Goal: Navigation & Orientation: Find specific page/section

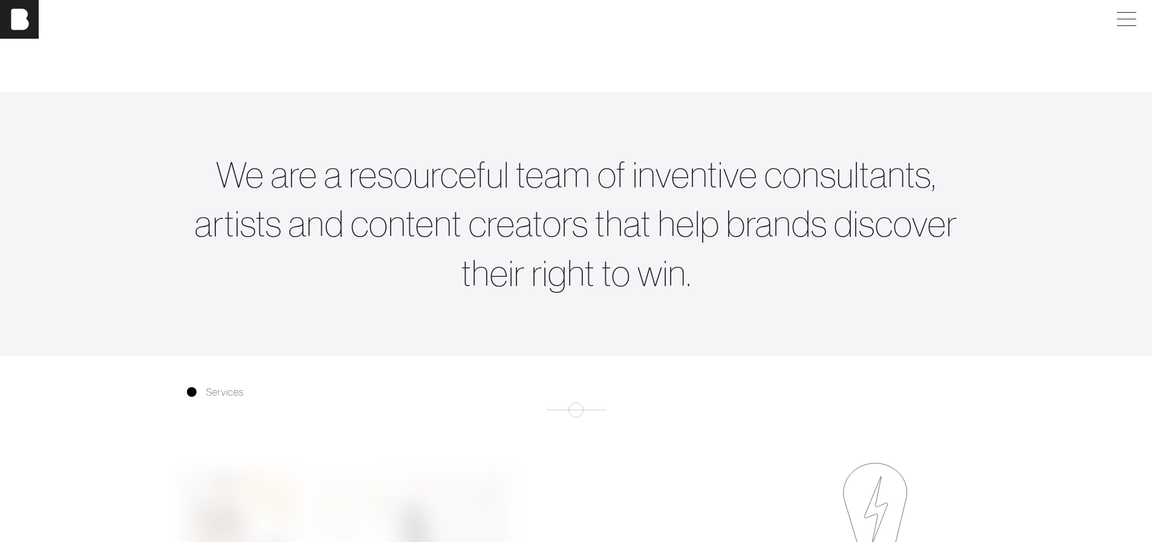
scroll to position [0, 9]
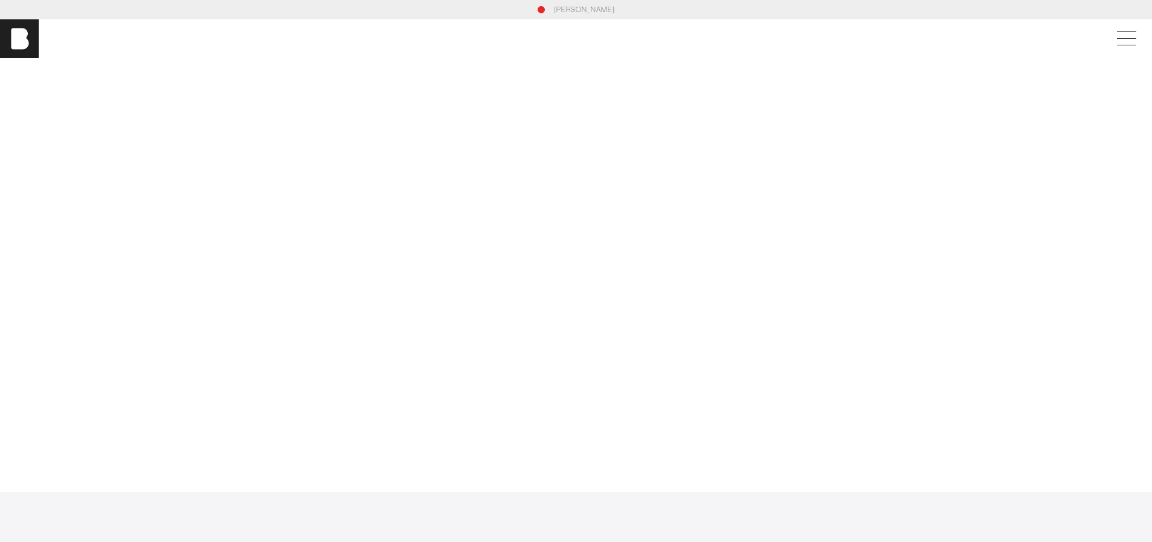
drag, startPoint x: 423, startPoint y: 344, endPoint x: 696, endPoint y: -20, distance: 455.4
click at [1117, 38] on span at bounding box center [1125, 39] width 28 height 22
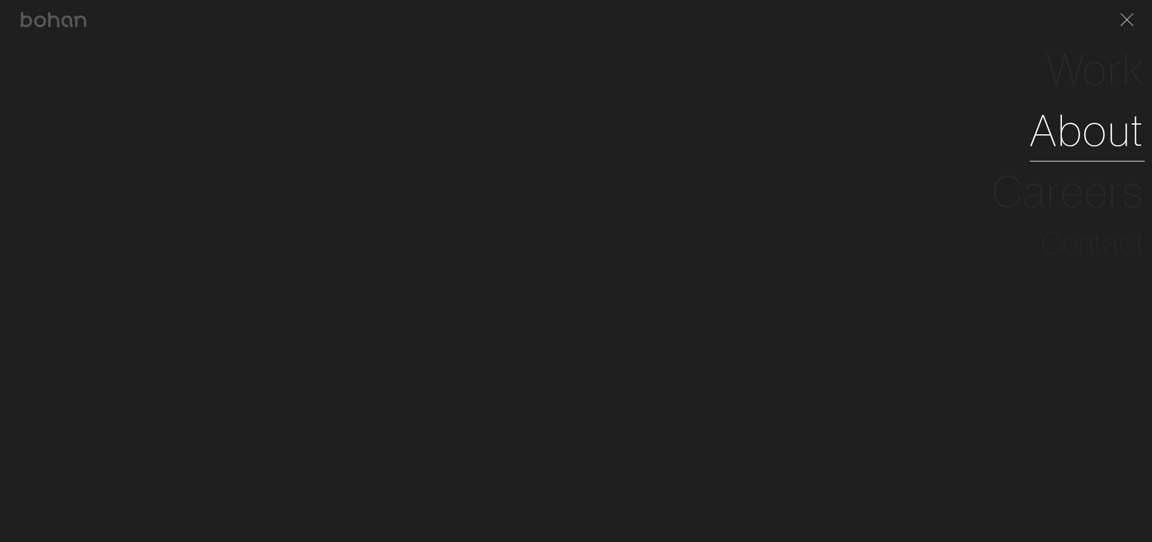
click at [1091, 138] on link "About" at bounding box center [1087, 130] width 115 height 61
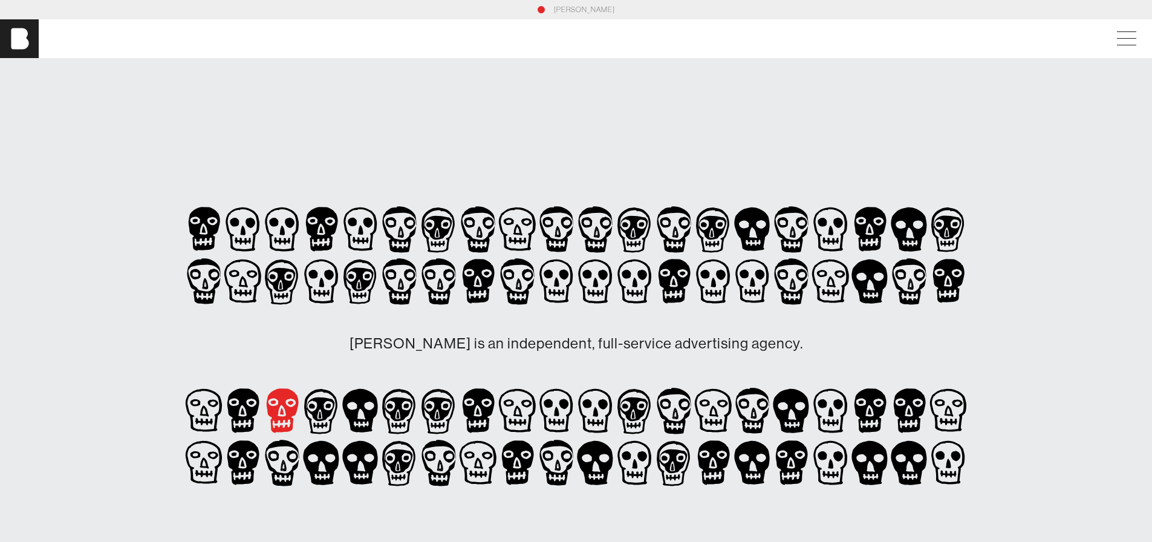
click at [215, 224] on icon at bounding box center [212, 222] width 5 height 4
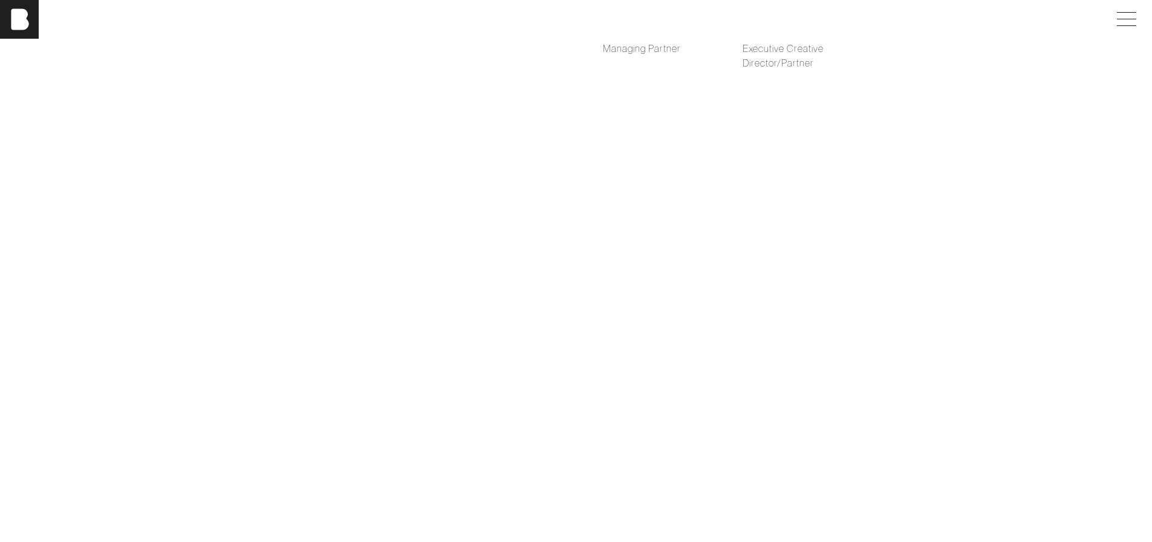
scroll to position [1210, 0]
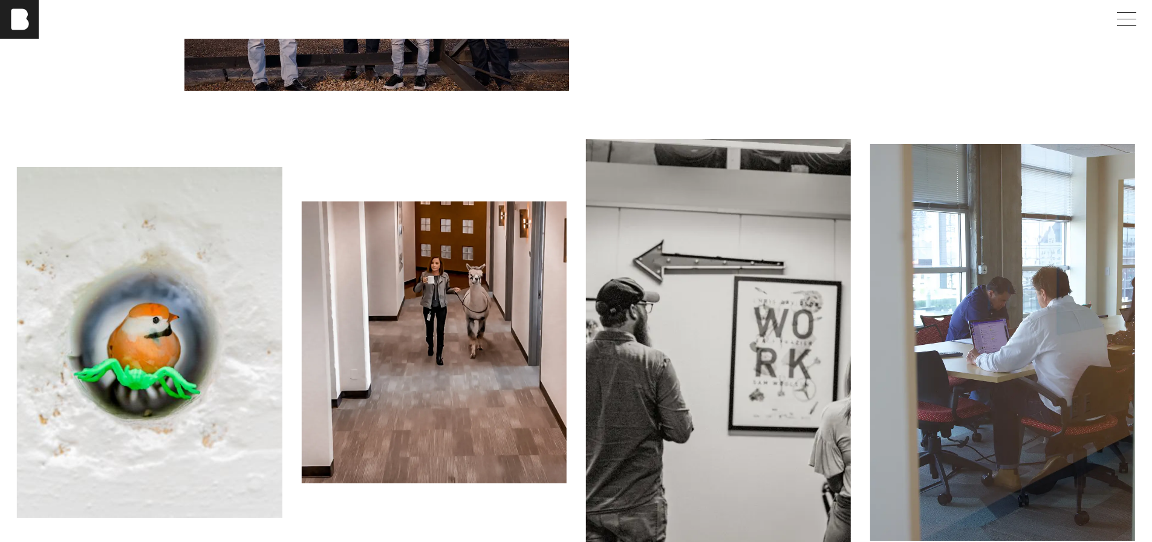
click at [566, 328] on img at bounding box center [433, 342] width 265 height 282
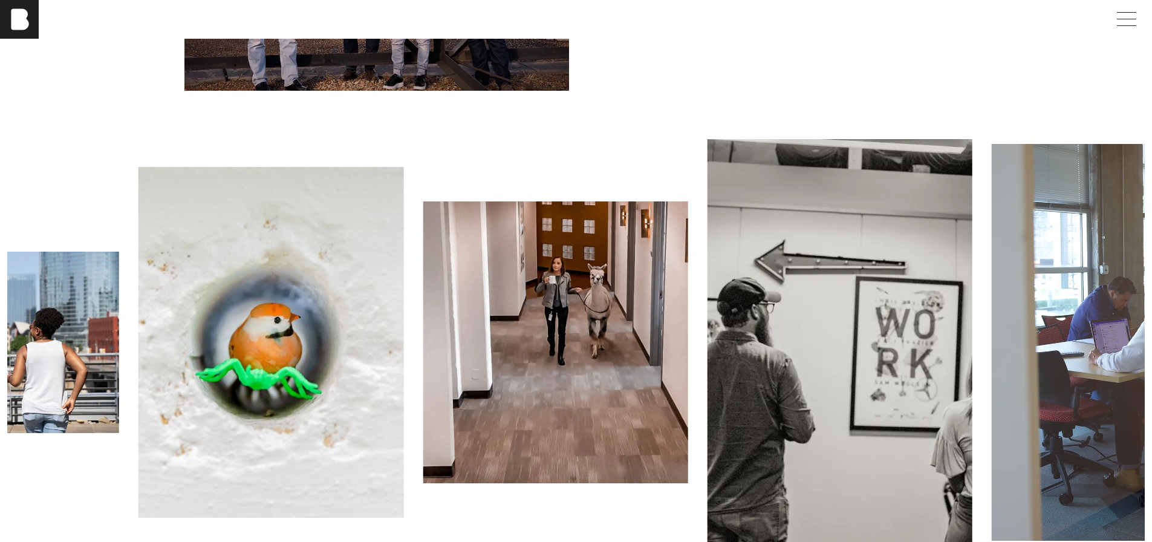
click at [403, 348] on img at bounding box center [271, 342] width 265 height 350
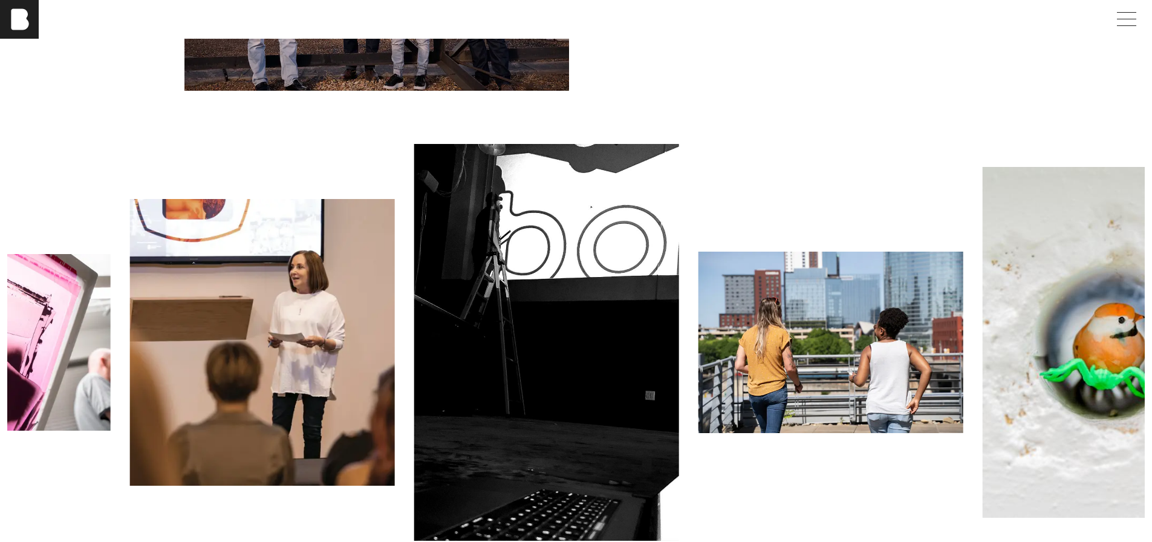
click at [1085, 283] on img at bounding box center [1115, 342] width 265 height 350
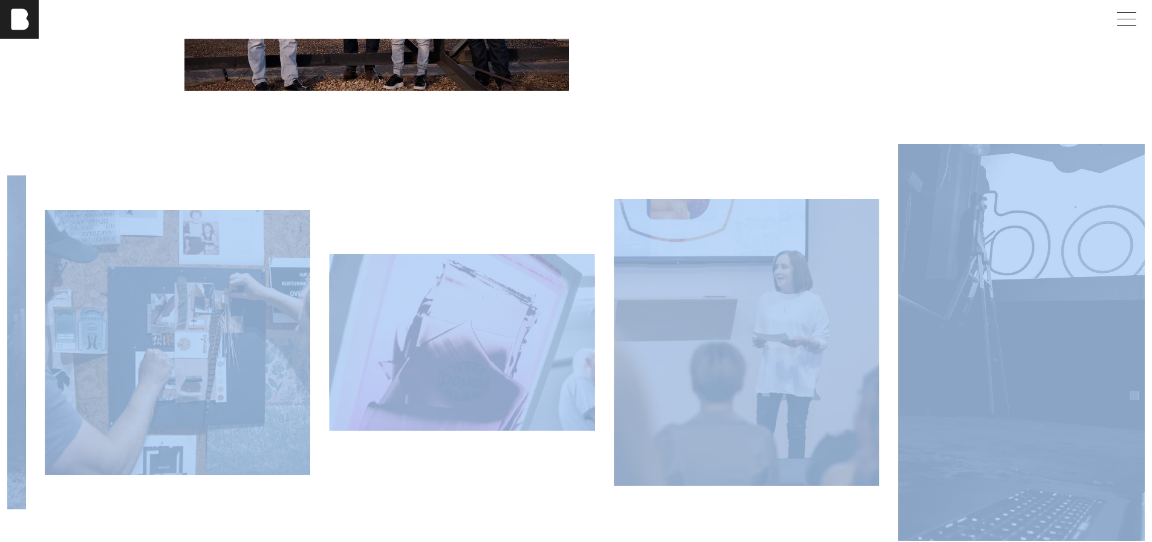
scroll to position [1210, 4]
drag, startPoint x: 1146, startPoint y: 215, endPoint x: 898, endPoint y: 233, distance: 248.1
click at [920, 233] on div at bounding box center [576, 342] width 1152 height 503
click at [898, 338] on img at bounding box center [1030, 342] width 265 height 397
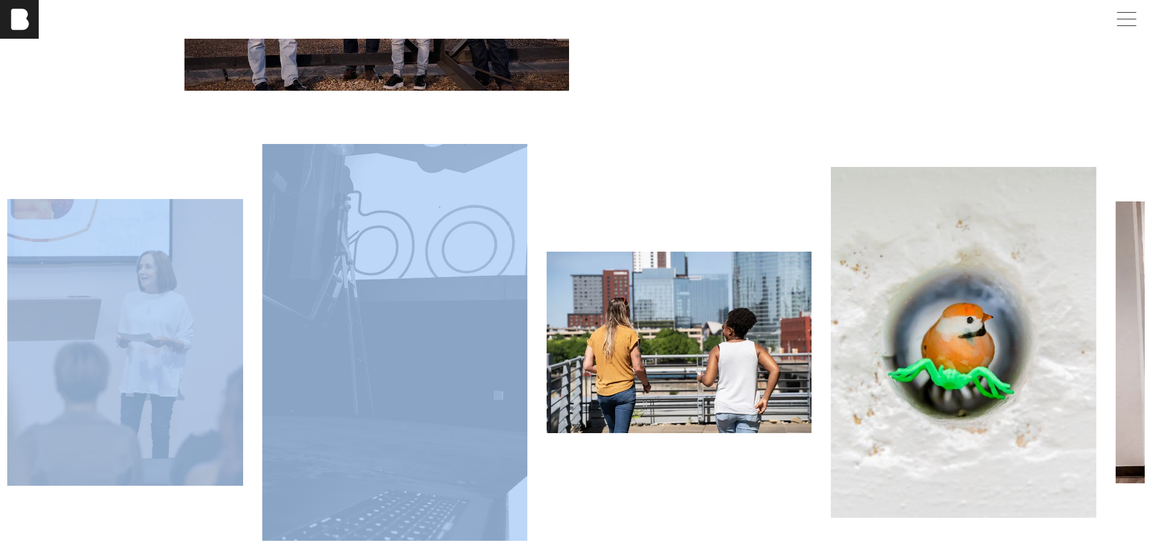
click at [831, 324] on img at bounding box center [963, 342] width 265 height 350
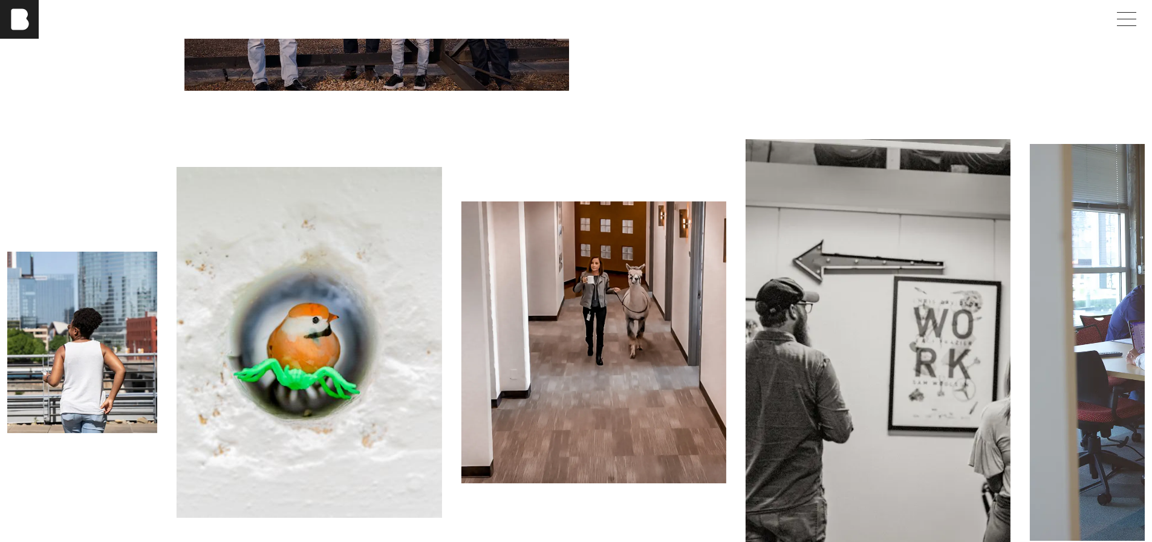
click at [652, 300] on img at bounding box center [593, 342] width 265 height 282
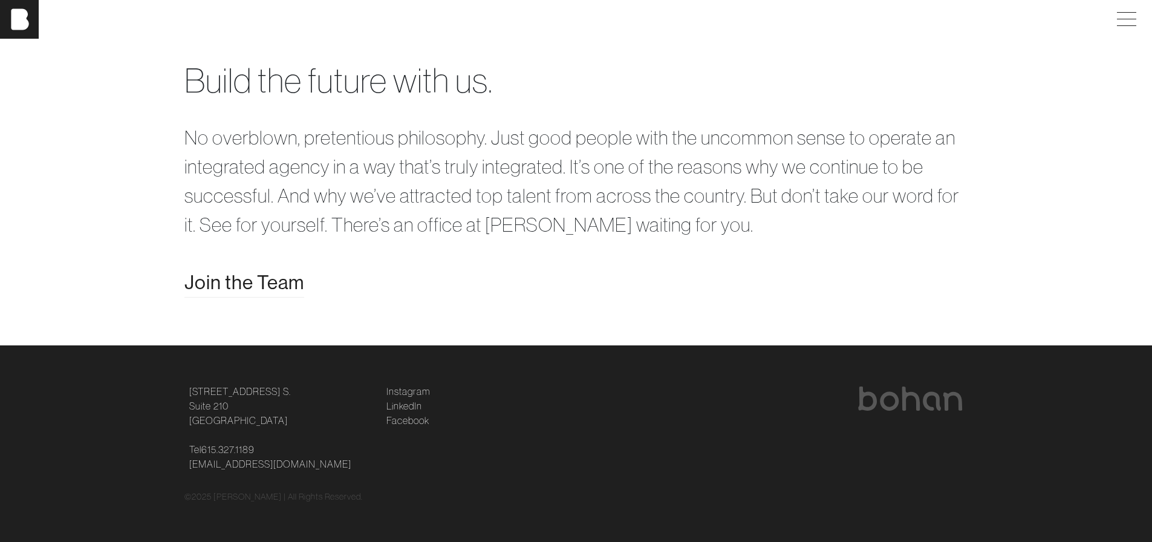
scroll to position [2578, 4]
click at [253, 275] on span "Join the Team" at bounding box center [244, 282] width 120 height 29
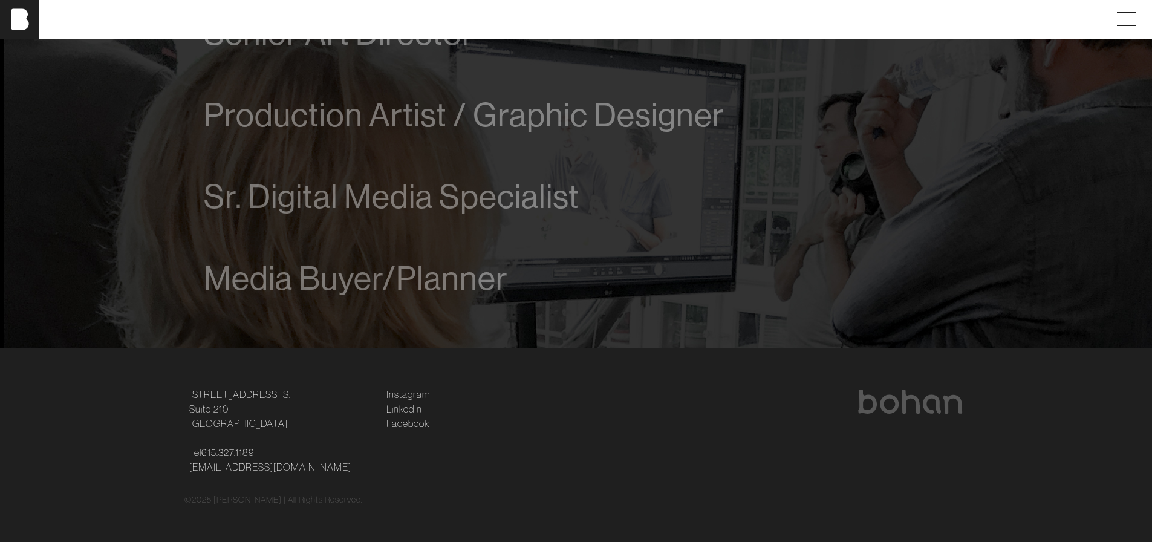
scroll to position [951, 0]
